Goal: Task Accomplishment & Management: Use online tool/utility

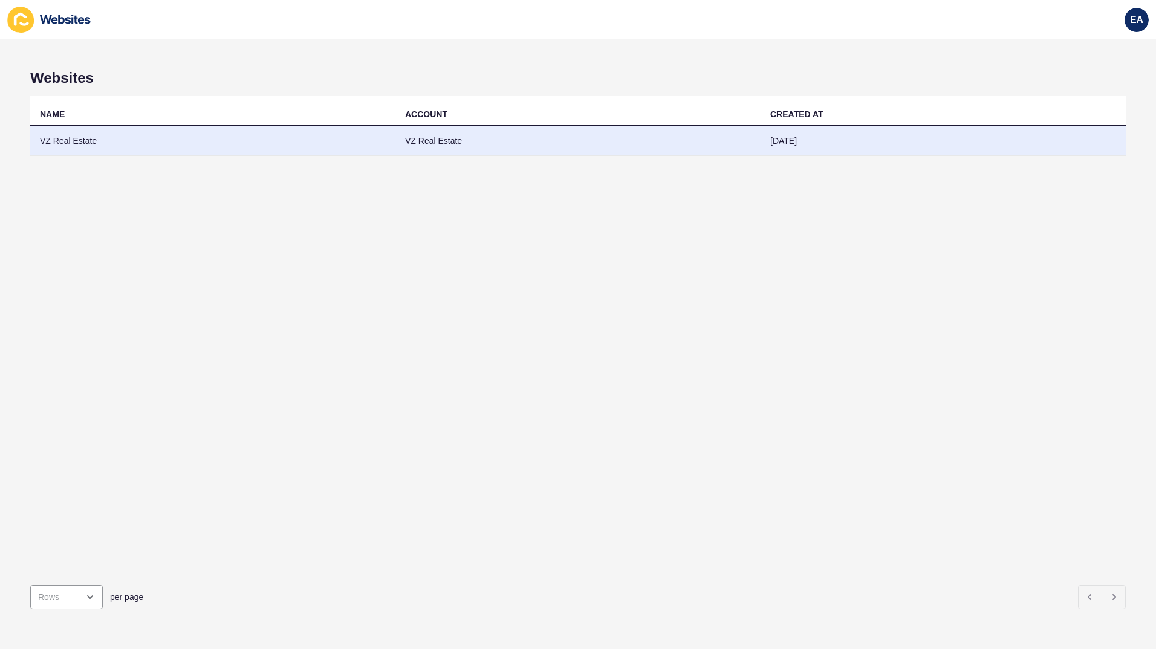
click at [111, 142] on td "VZ Real Estate" at bounding box center [212, 141] width 365 height 30
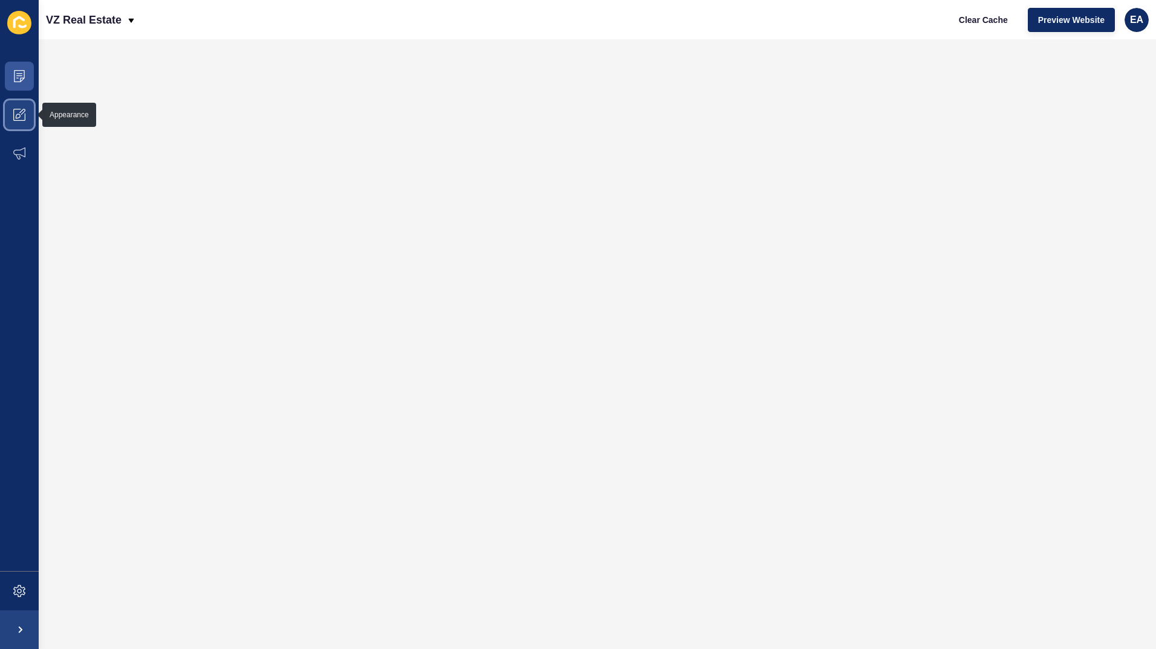
click at [19, 114] on icon at bounding box center [19, 115] width 12 height 12
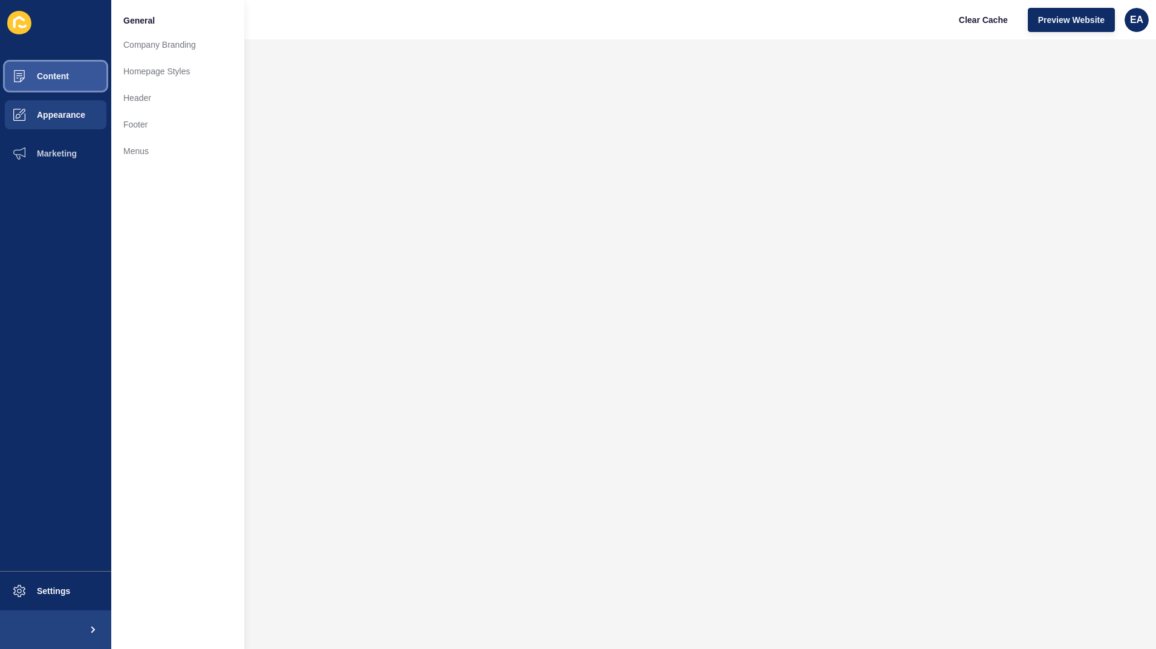
click at [50, 83] on button "Content" at bounding box center [55, 76] width 111 height 39
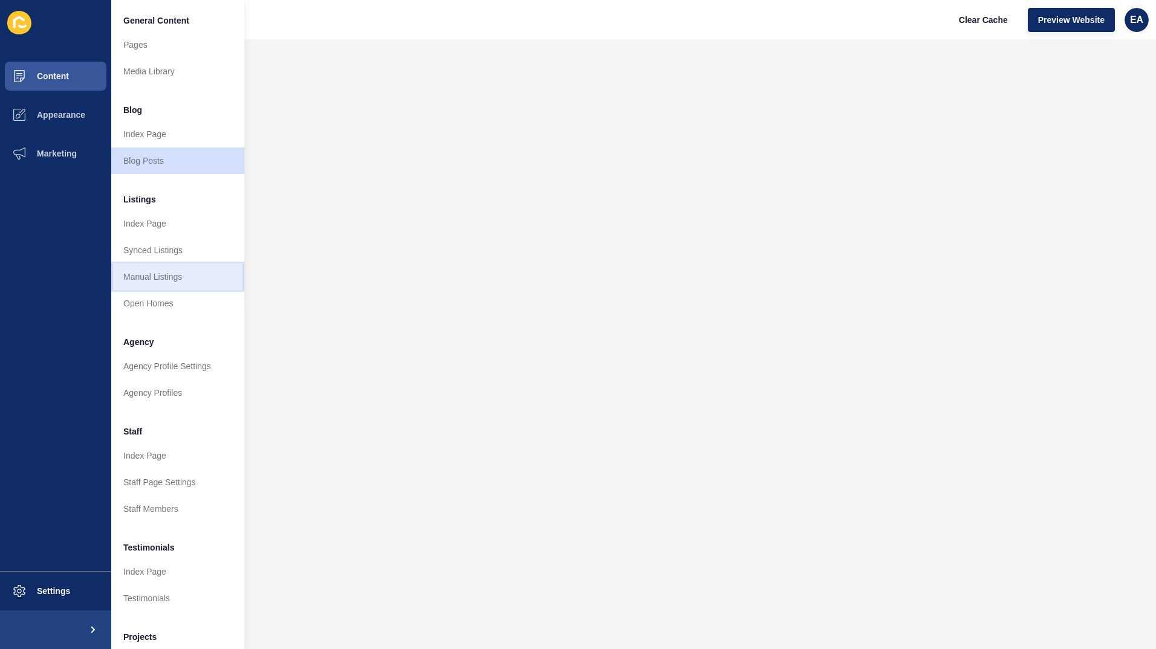
click at [186, 273] on link "Manual Listings" at bounding box center [177, 277] width 133 height 27
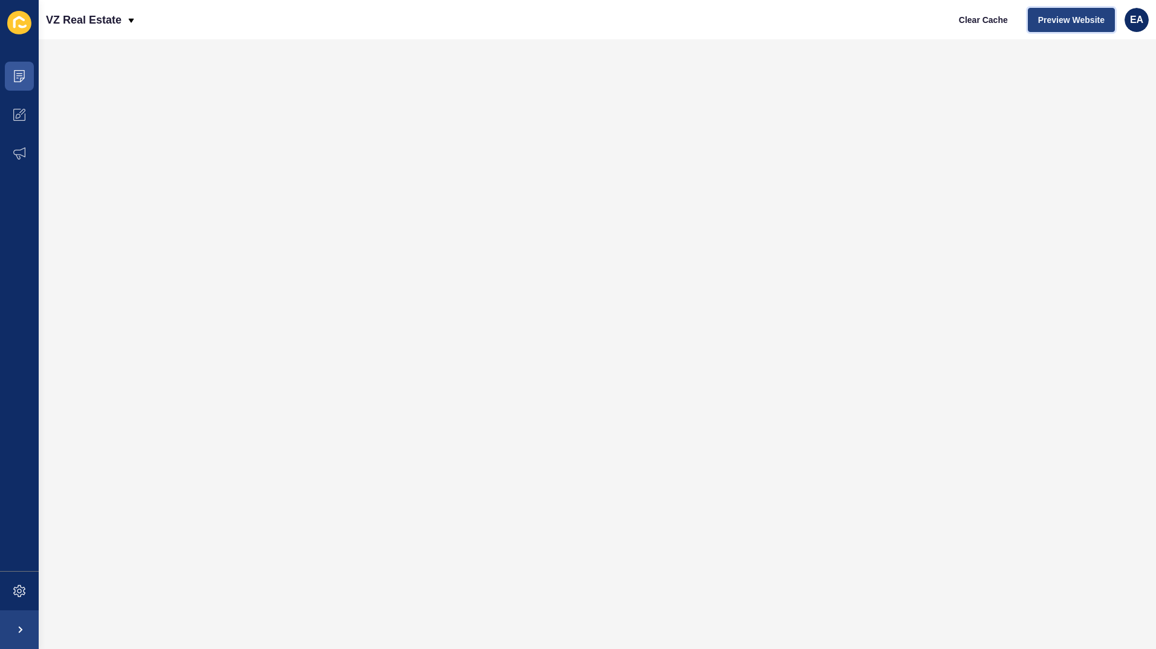
click at [1061, 20] on span "Preview Website" at bounding box center [1071, 20] width 67 height 12
click at [1087, 23] on span "Preview Website" at bounding box center [1071, 20] width 67 height 12
click at [13, 79] on span at bounding box center [19, 76] width 39 height 39
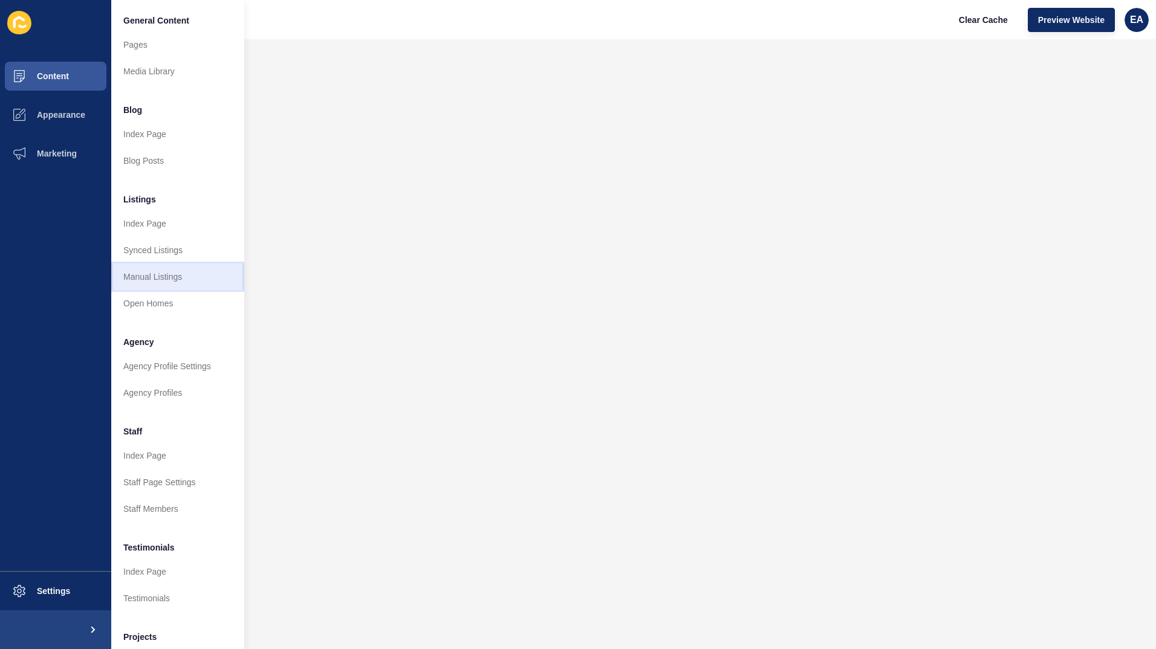
click at [195, 279] on link "Manual Listings" at bounding box center [177, 277] width 133 height 27
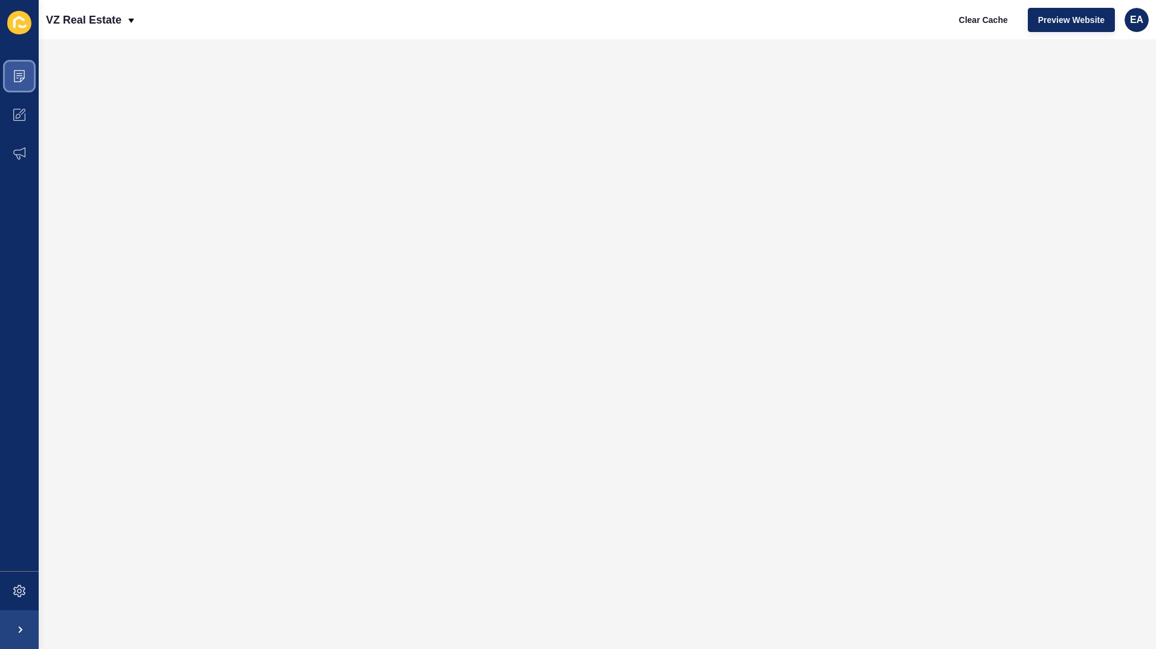
click at [25, 77] on span at bounding box center [19, 76] width 39 height 39
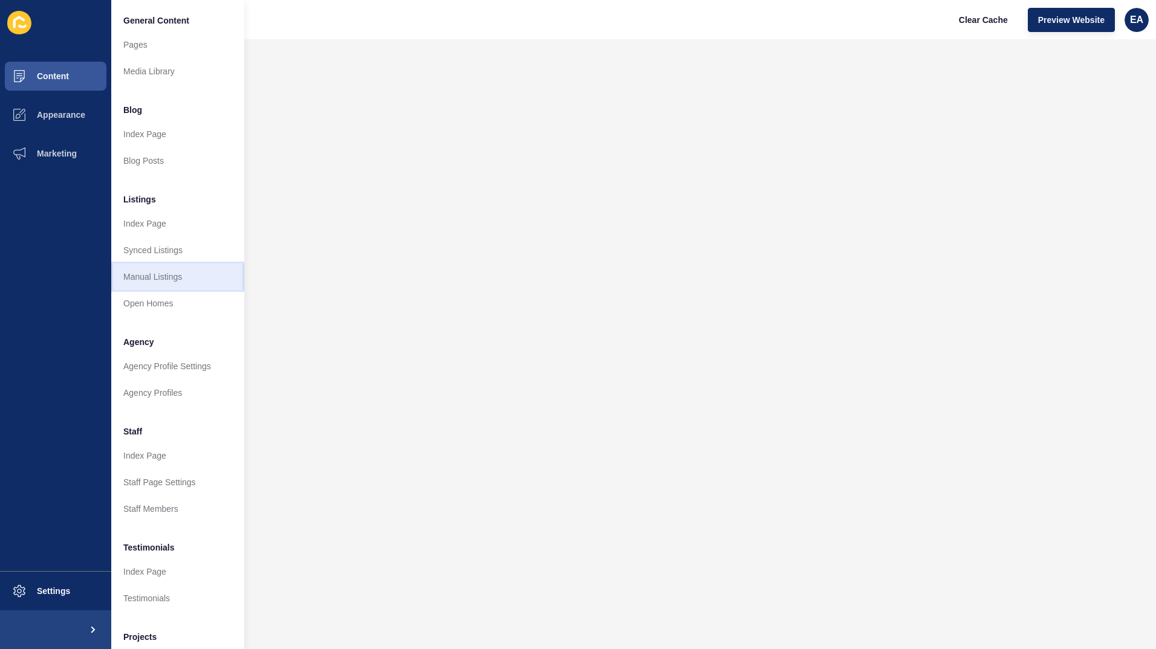
click at [177, 282] on link "Manual Listings" at bounding box center [177, 277] width 133 height 27
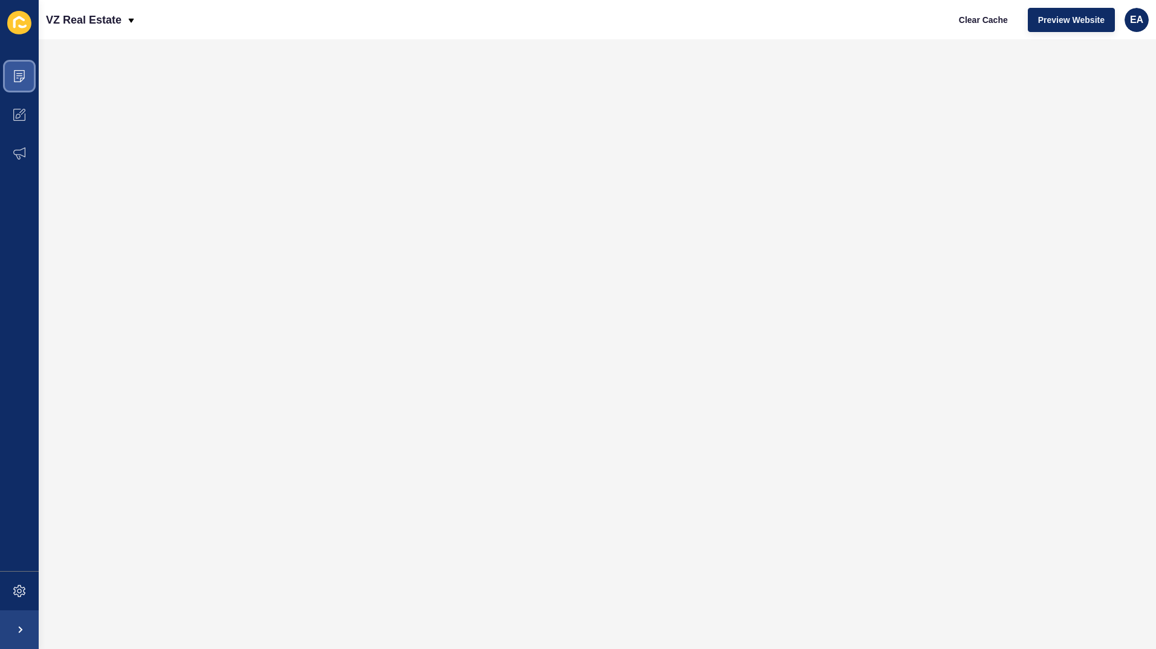
click at [27, 76] on span at bounding box center [19, 76] width 39 height 39
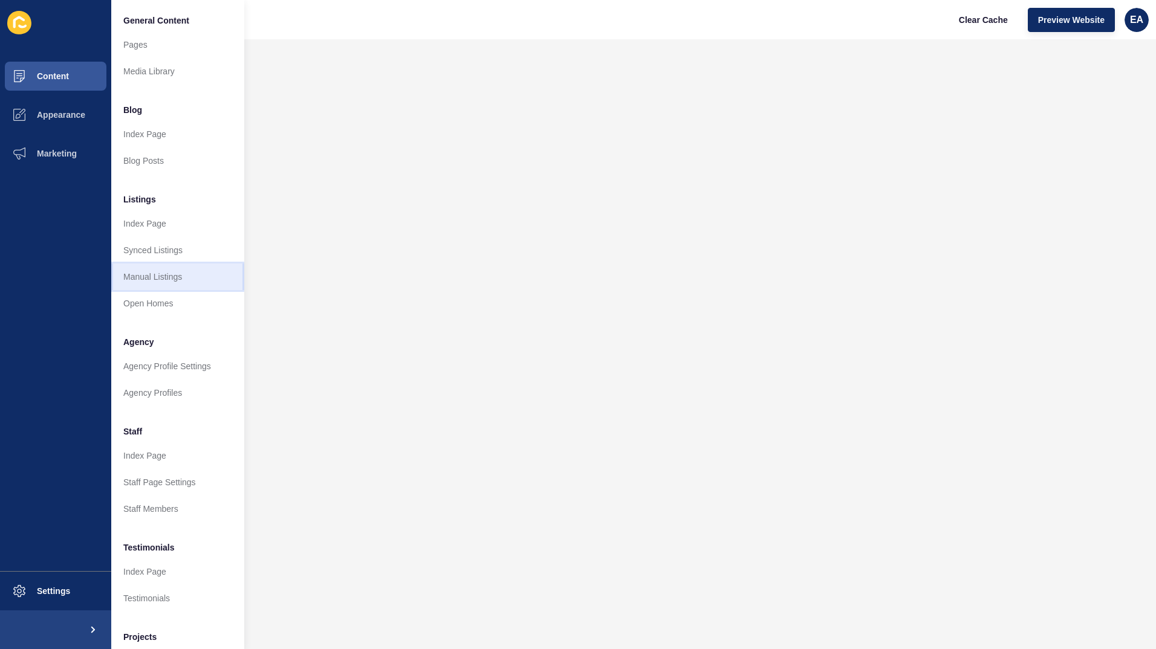
click at [177, 280] on link "Manual Listings" at bounding box center [177, 277] width 133 height 27
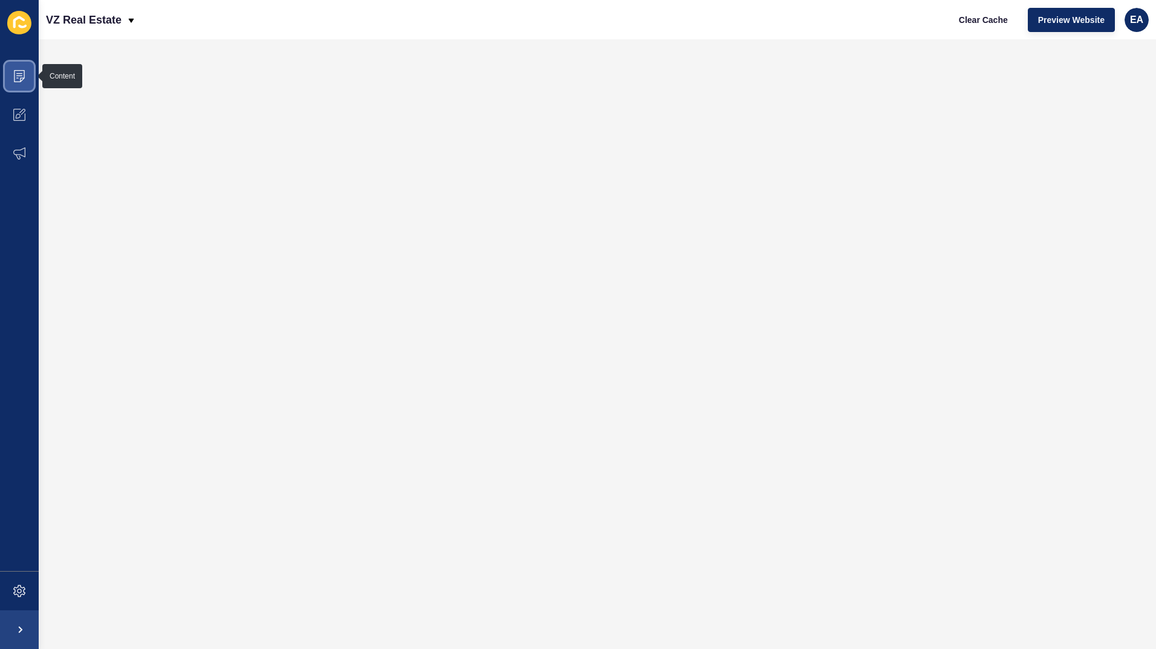
click at [23, 81] on icon at bounding box center [19, 76] width 12 height 12
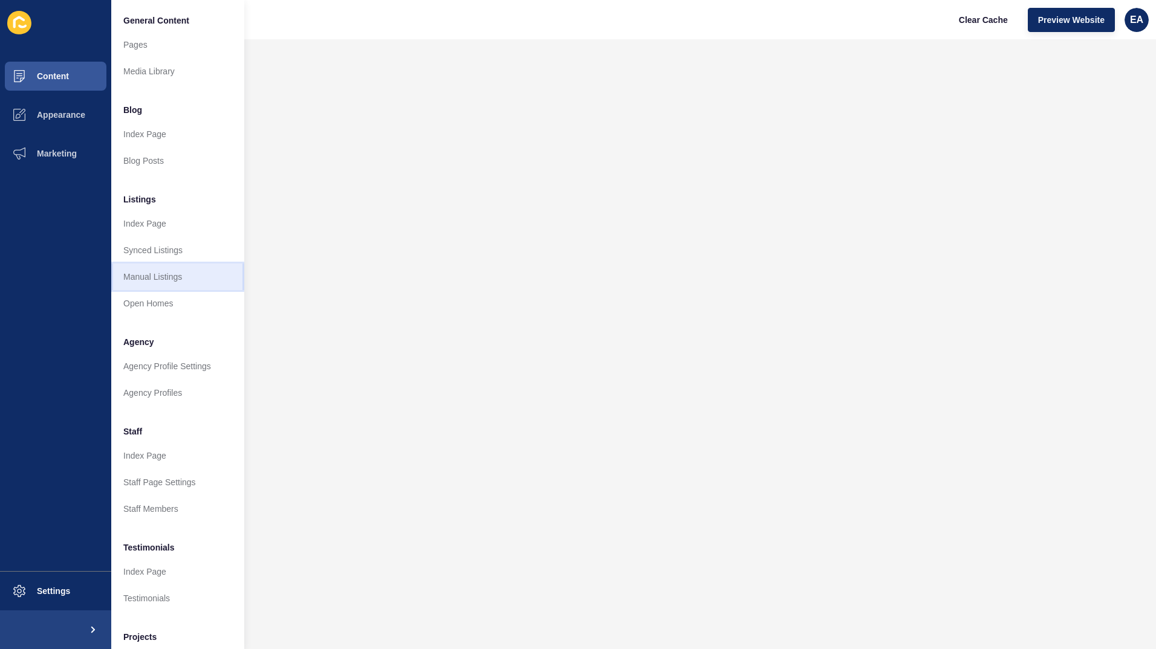
click at [187, 278] on link "Manual Listings" at bounding box center [177, 277] width 133 height 27
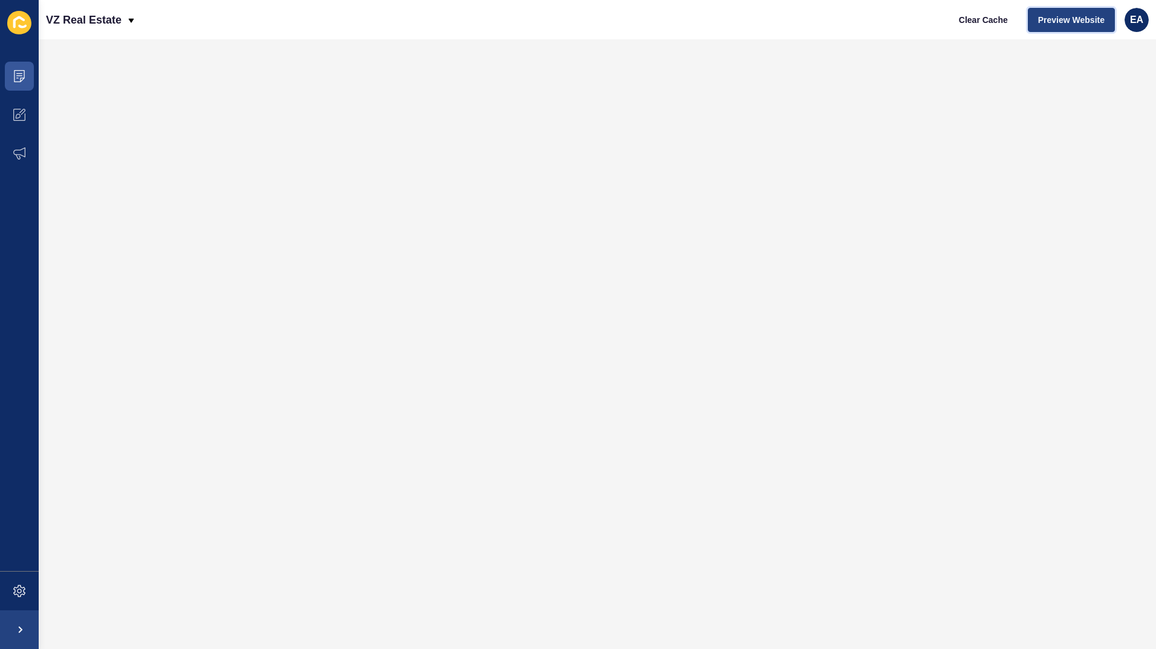
click at [1067, 18] on span "Preview Website" at bounding box center [1071, 20] width 67 height 12
click at [4, 77] on span at bounding box center [19, 76] width 39 height 39
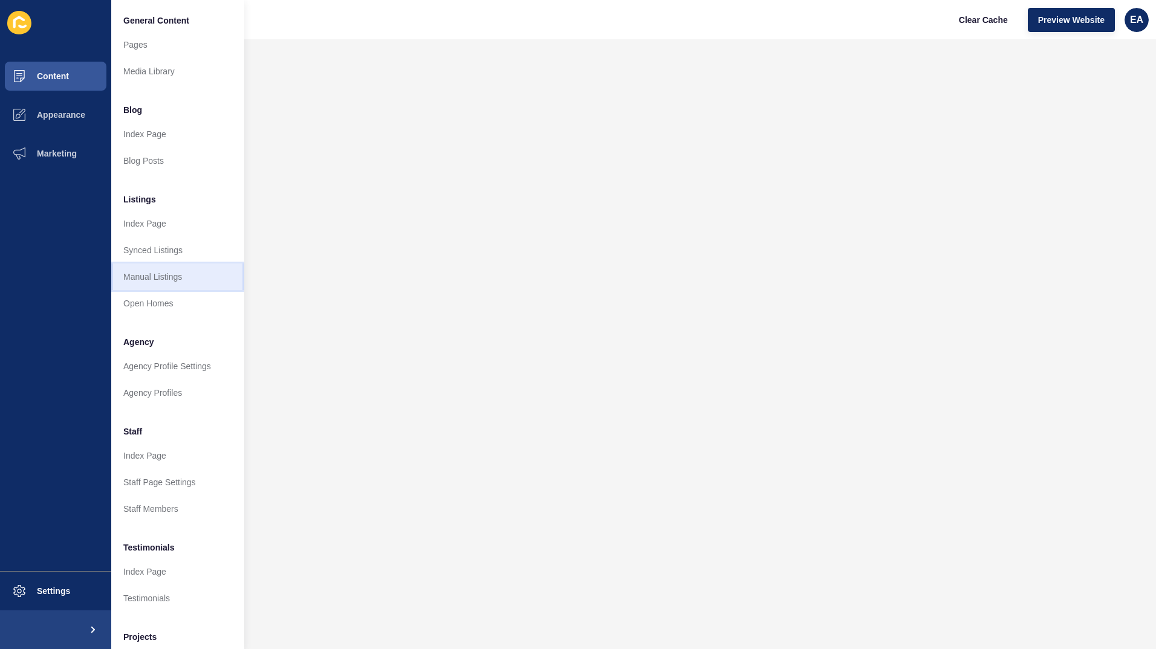
click at [209, 272] on link "Manual Listings" at bounding box center [177, 277] width 133 height 27
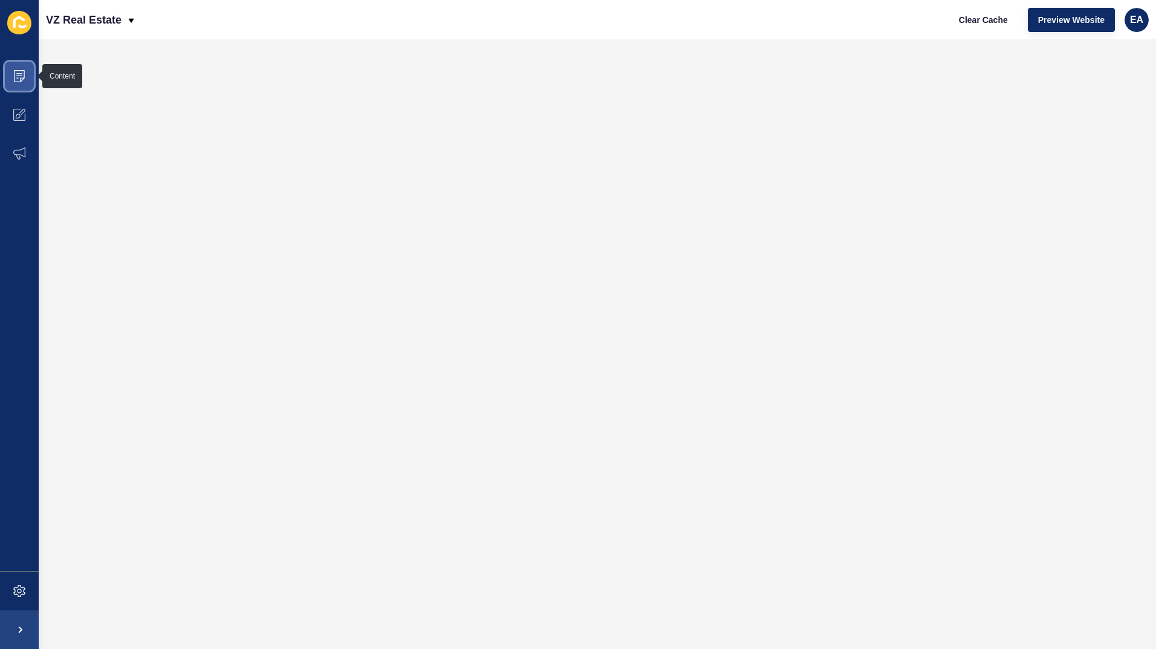
click at [14, 84] on span at bounding box center [19, 76] width 39 height 39
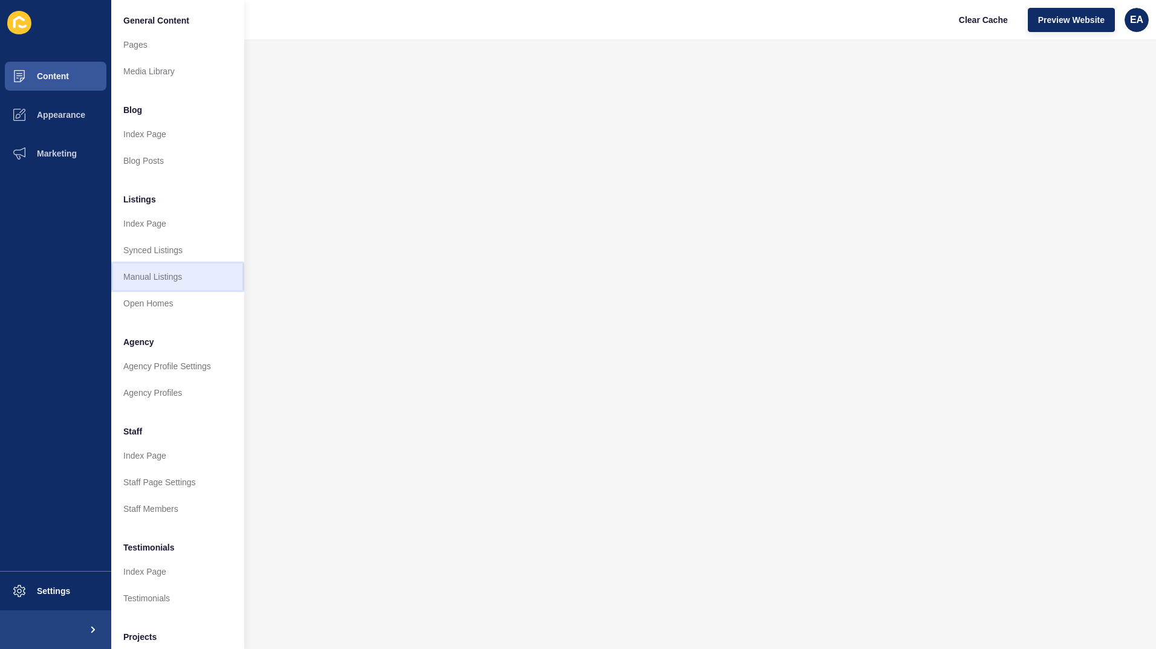
click at [180, 286] on link "Manual Listings" at bounding box center [177, 277] width 133 height 27
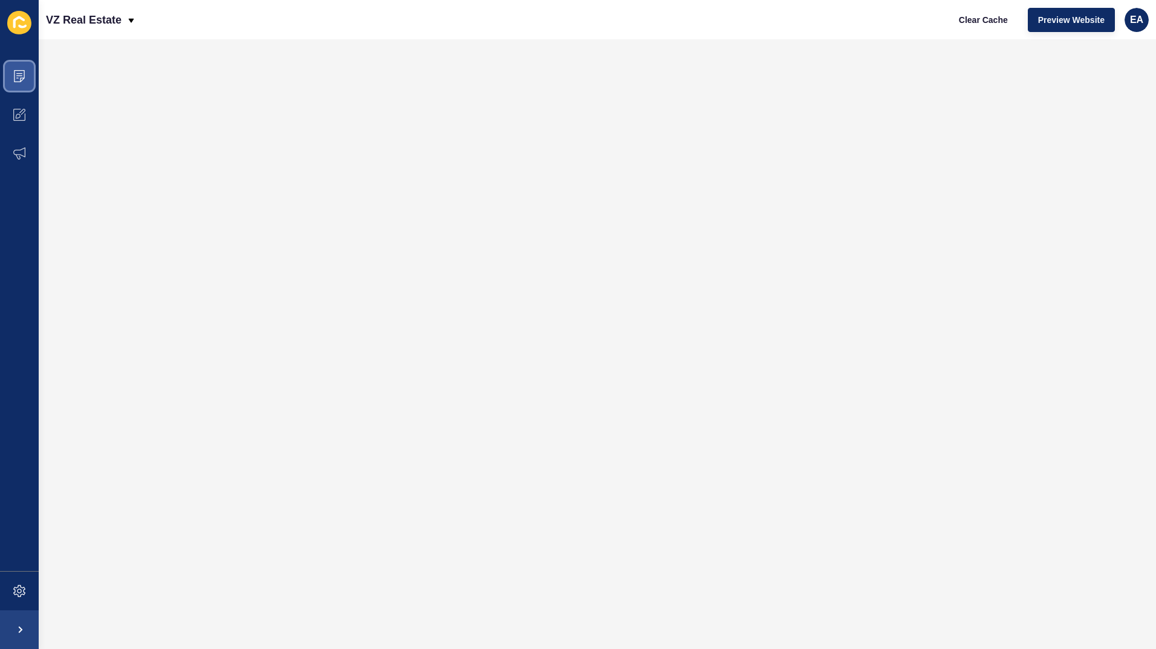
click at [19, 80] on icon at bounding box center [19, 76] width 12 height 12
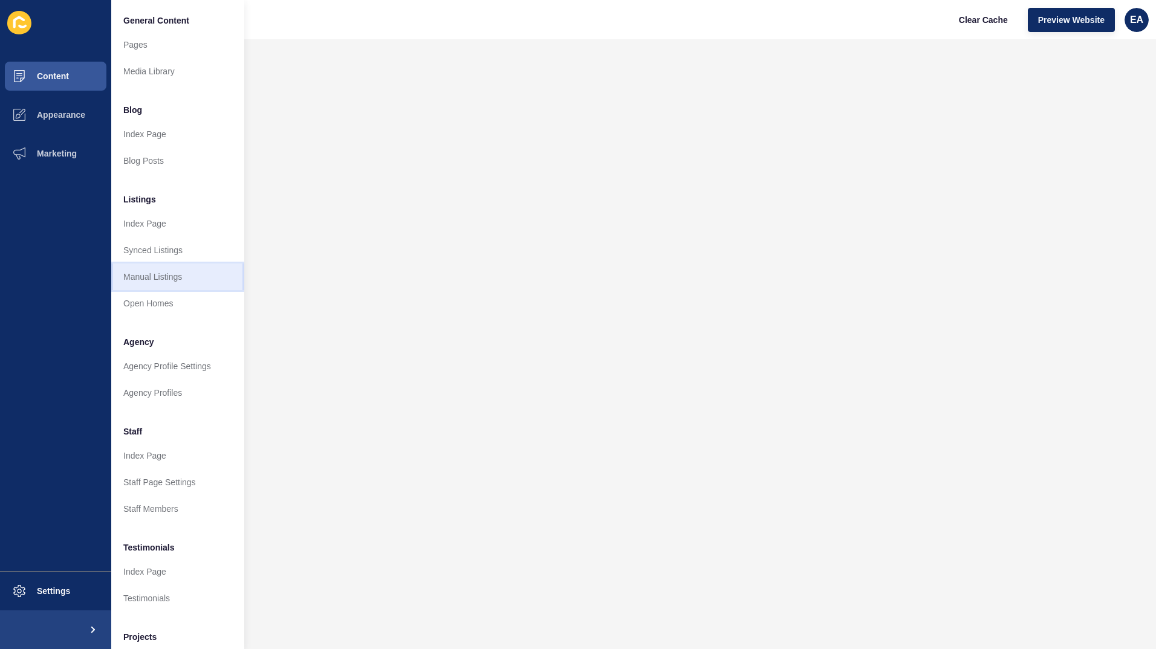
click at [168, 279] on link "Manual Listings" at bounding box center [177, 277] width 133 height 27
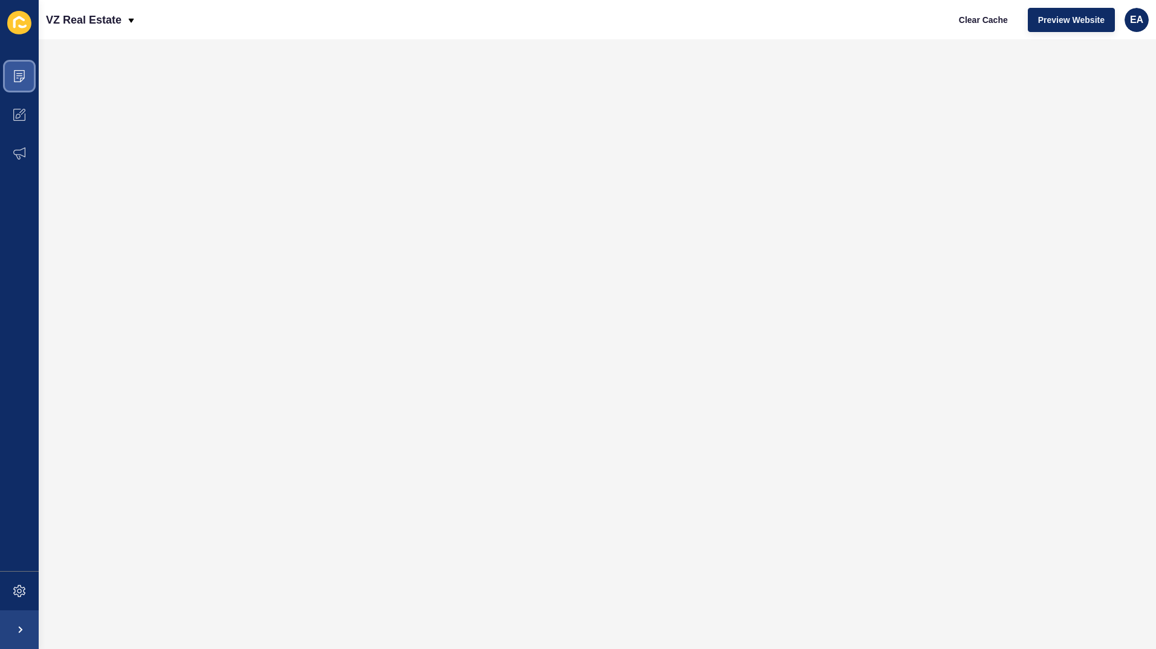
click at [22, 79] on icon at bounding box center [19, 76] width 12 height 12
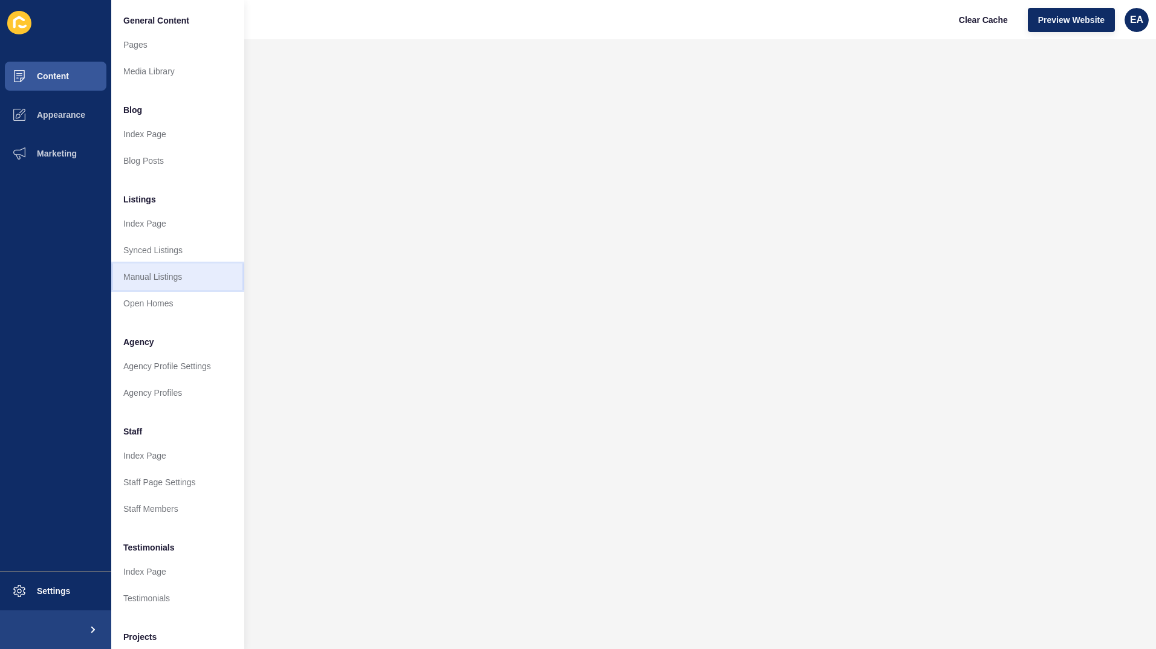
click at [177, 275] on link "Manual Listings" at bounding box center [177, 277] width 133 height 27
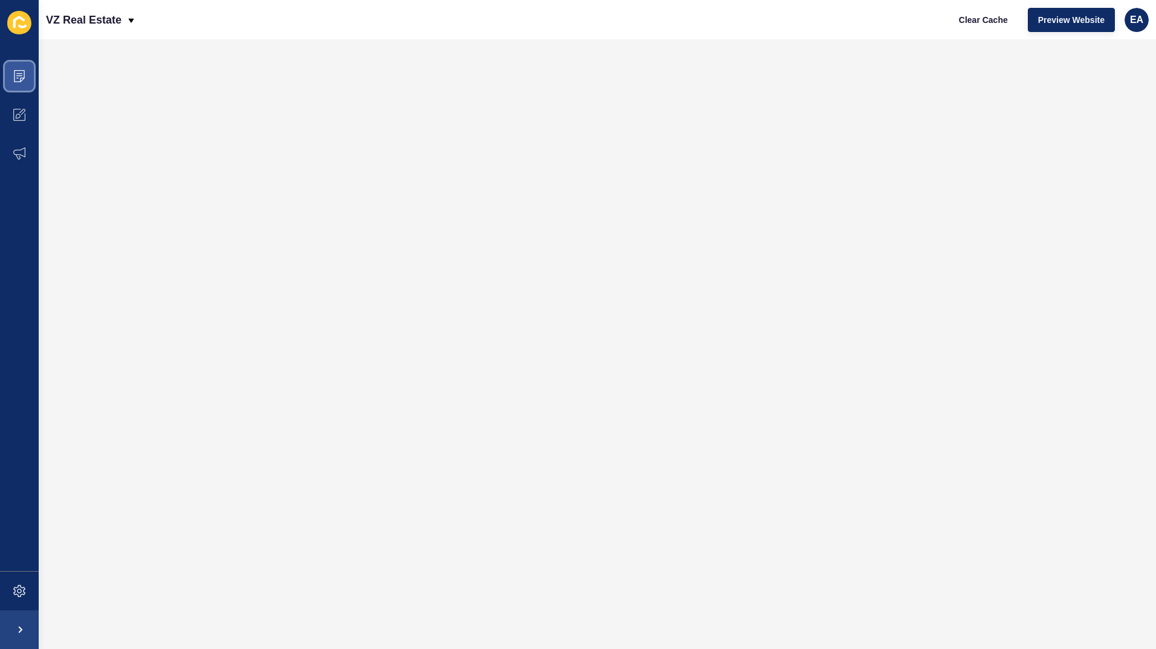
click at [5, 79] on span at bounding box center [19, 76] width 39 height 39
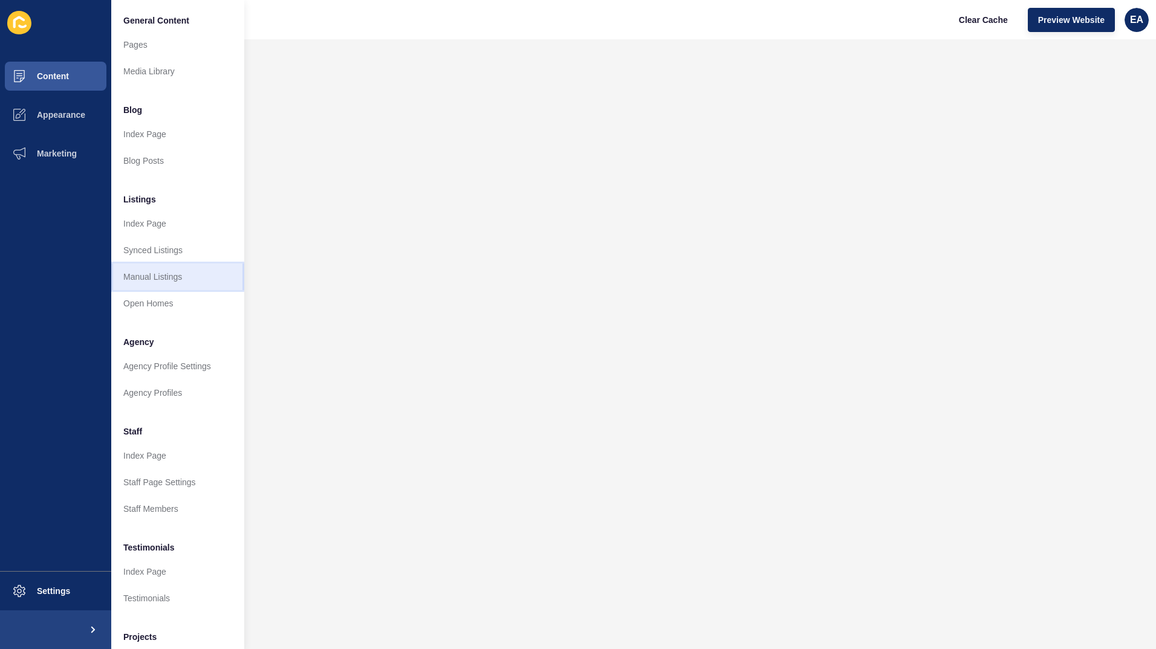
click at [183, 280] on link "Manual Listings" at bounding box center [177, 277] width 133 height 27
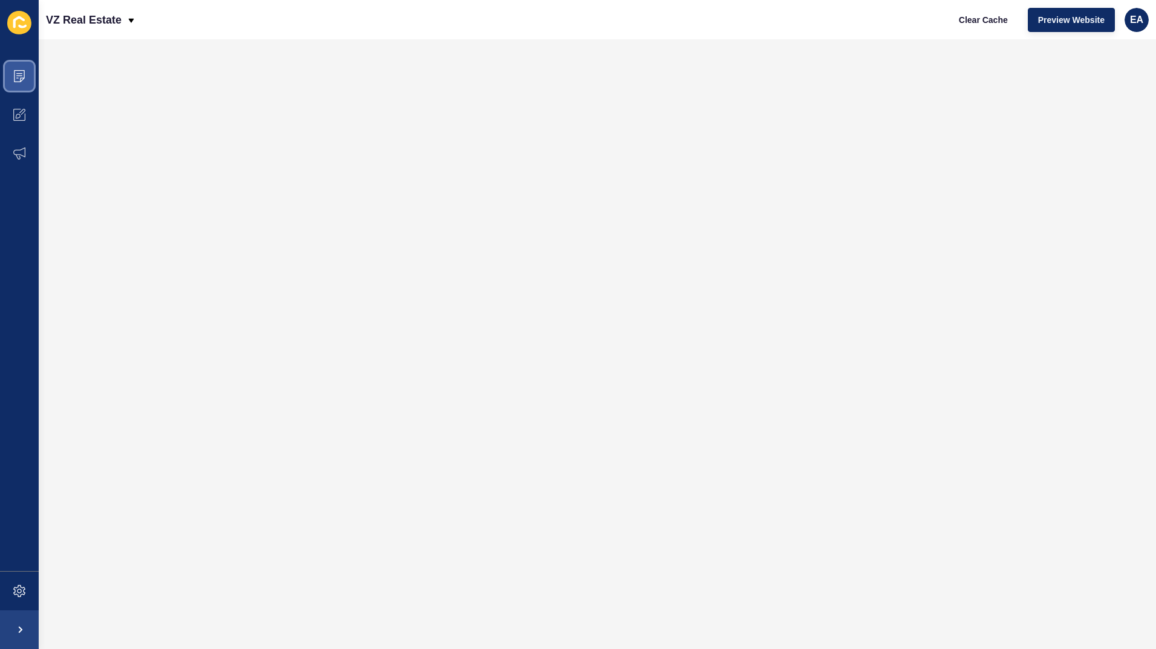
click at [13, 78] on icon at bounding box center [19, 76] width 12 height 12
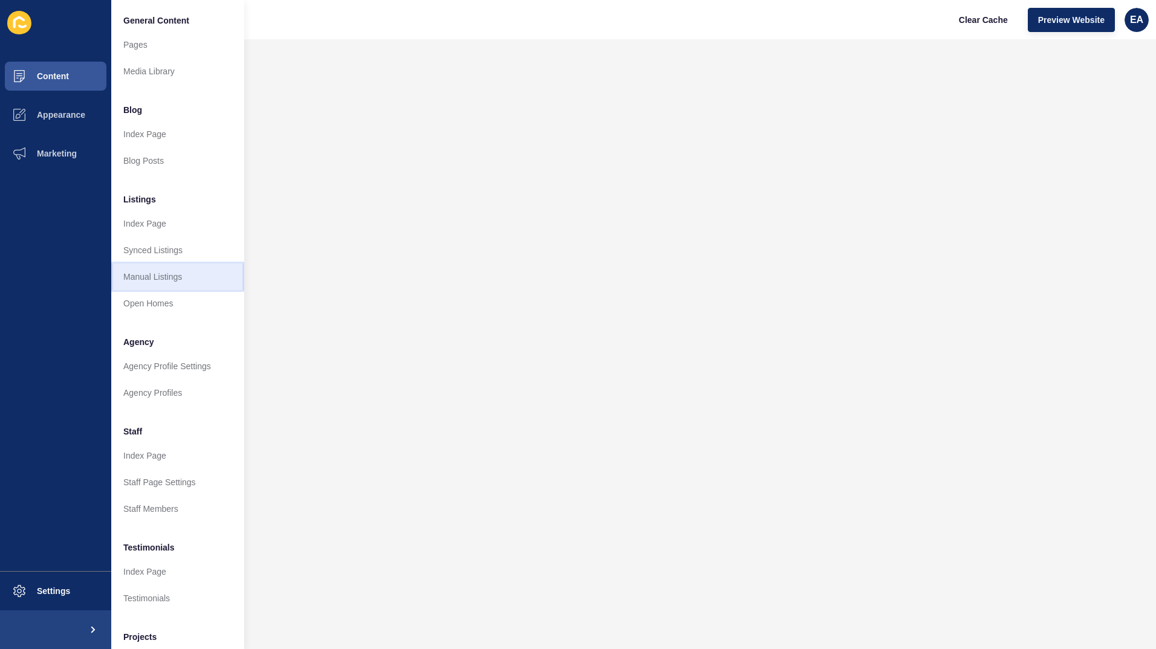
click at [214, 282] on link "Manual Listings" at bounding box center [177, 277] width 133 height 27
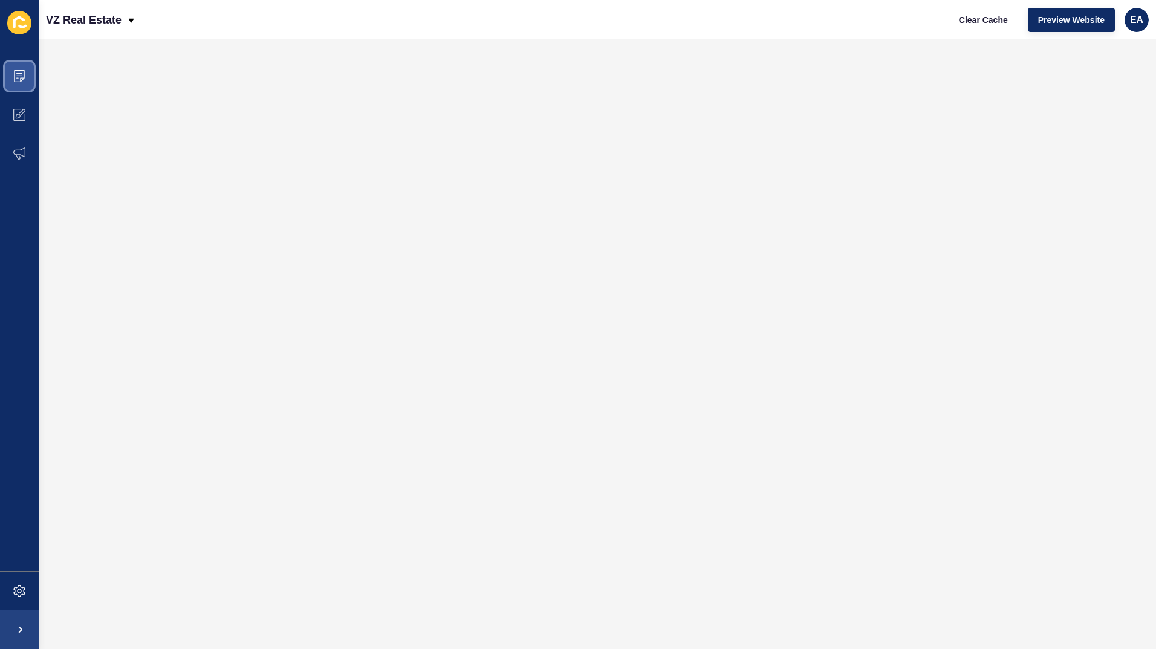
click at [18, 73] on icon at bounding box center [19, 73] width 6 height 1
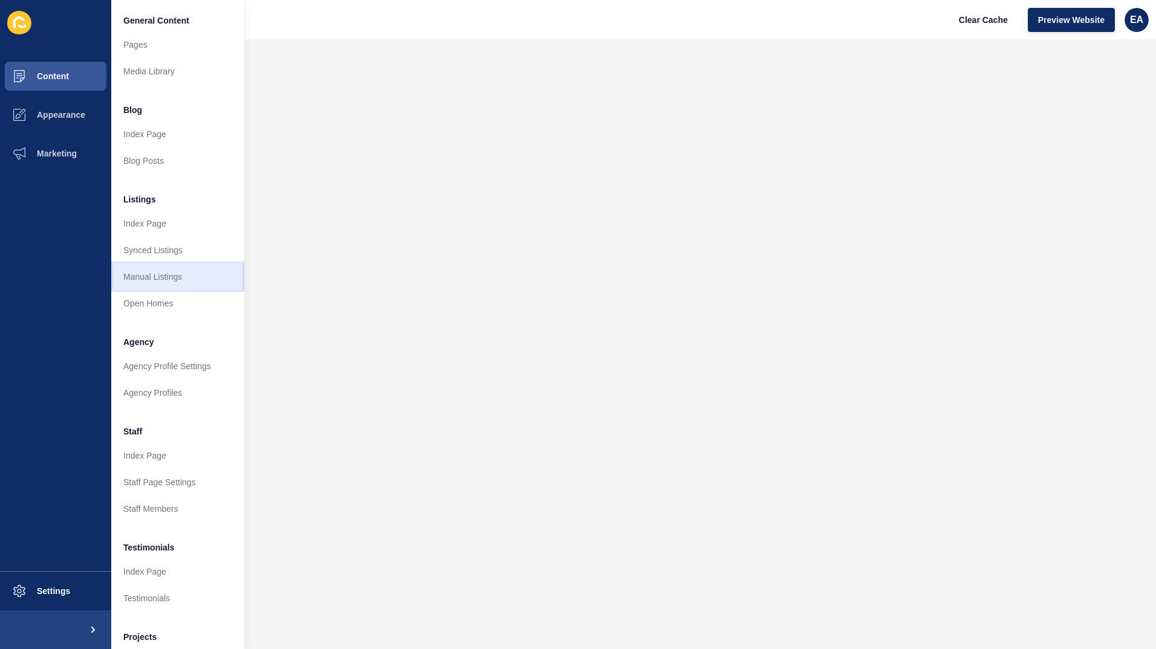
click at [190, 285] on link "Manual Listings" at bounding box center [177, 277] width 133 height 27
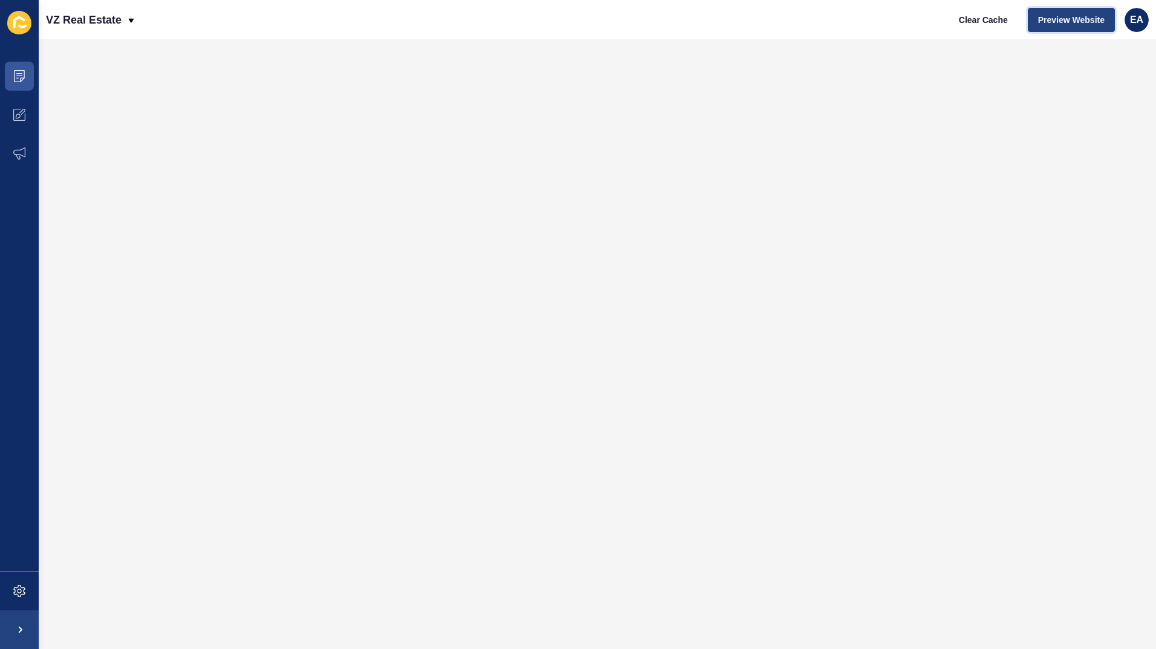
click at [1061, 20] on span "Preview Website" at bounding box center [1071, 20] width 67 height 12
